Goal: Information Seeking & Learning: Learn about a topic

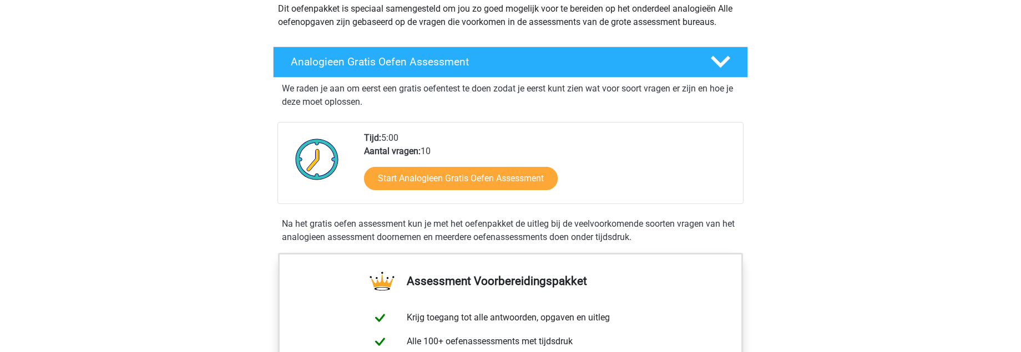
scroll to position [111, 0]
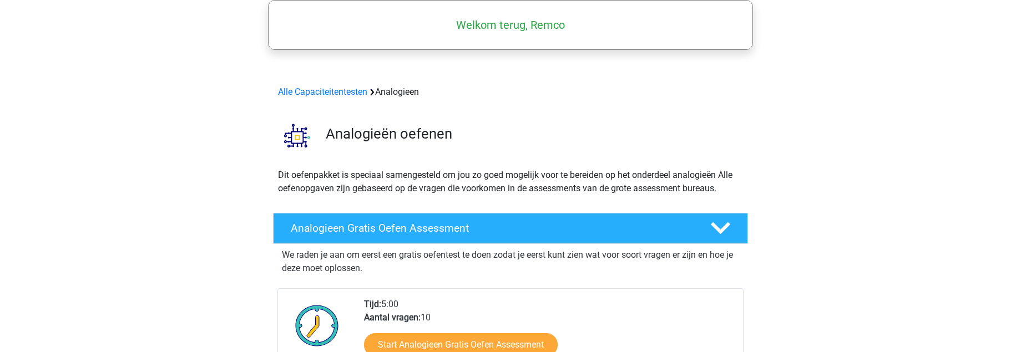
scroll to position [111, 0]
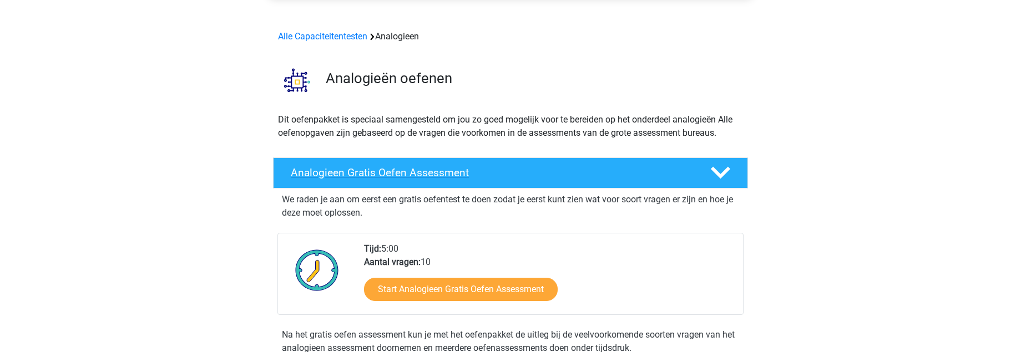
click at [721, 171] on icon at bounding box center [720, 172] width 19 height 19
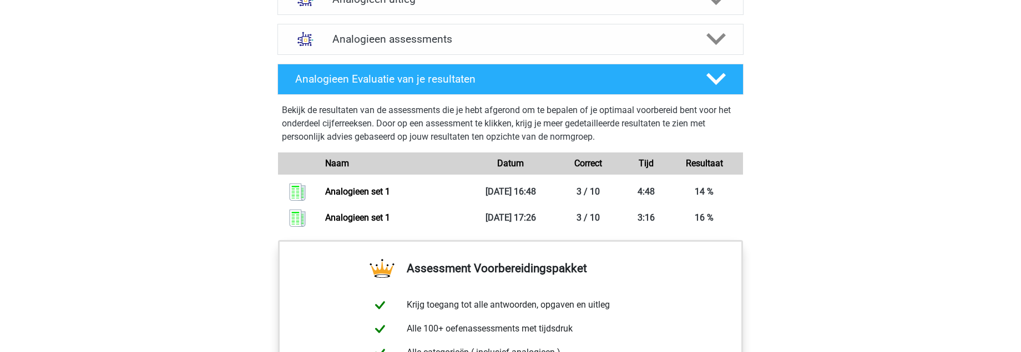
scroll to position [499, 0]
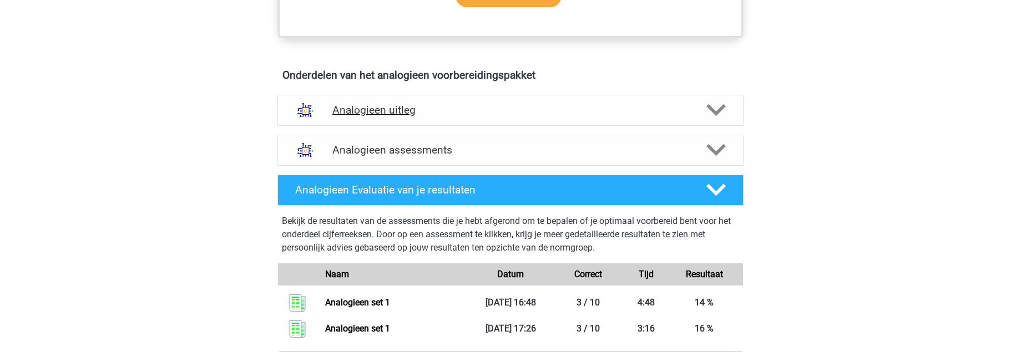
click at [720, 109] on polygon at bounding box center [715, 110] width 19 height 12
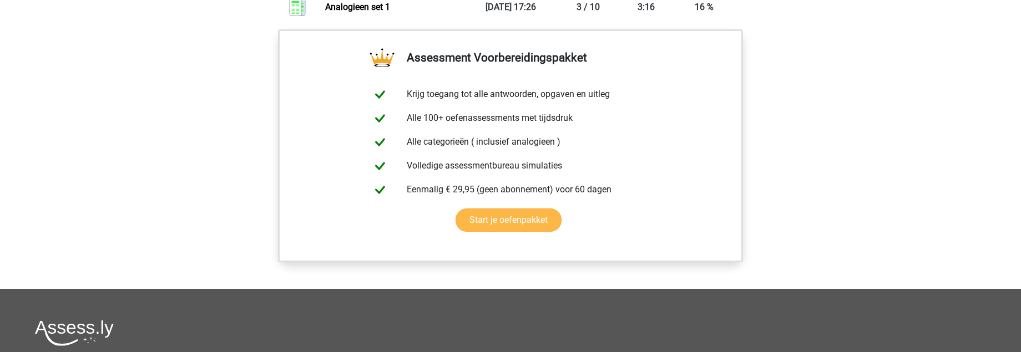
scroll to position [1332, 0]
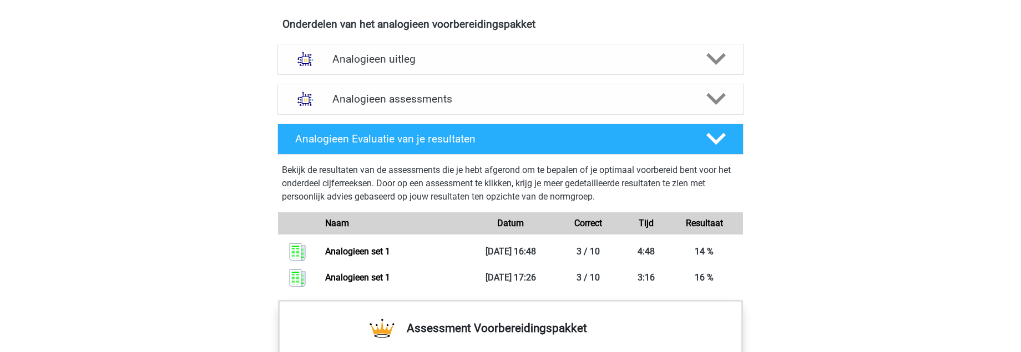
scroll to position [777, 0]
